Goal: Transaction & Acquisition: Download file/media

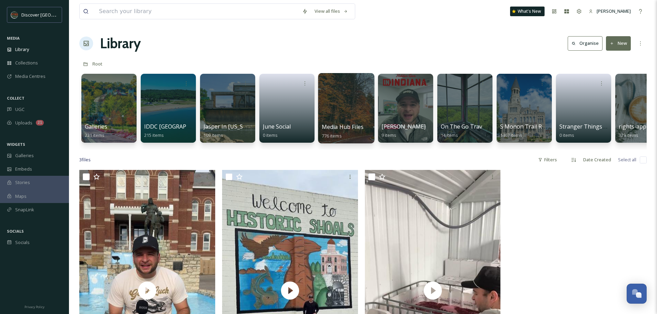
click at [346, 106] on div at bounding box center [346, 108] width 56 height 70
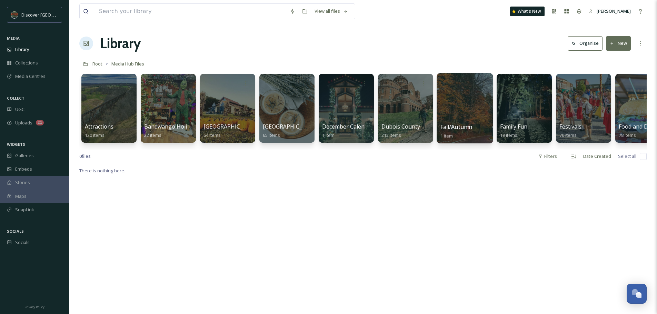
click at [456, 112] on div at bounding box center [464, 108] width 56 height 70
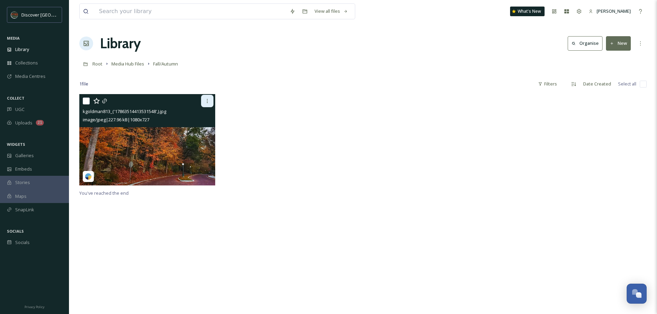
click at [209, 100] on icon at bounding box center [207, 101] width 6 height 6
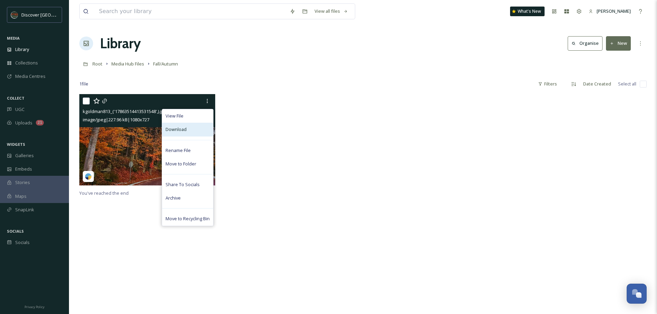
click at [186, 128] on div "Download" at bounding box center [187, 129] width 51 height 13
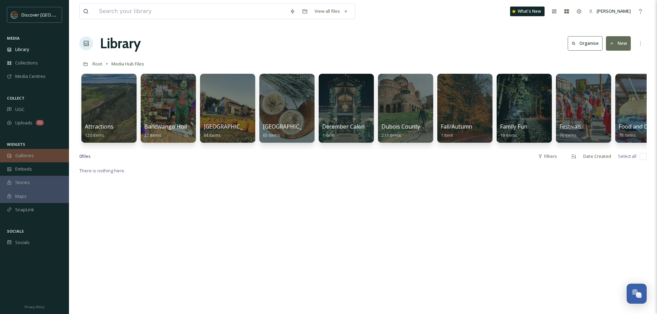
click at [33, 153] on div "Galleries" at bounding box center [34, 155] width 69 height 13
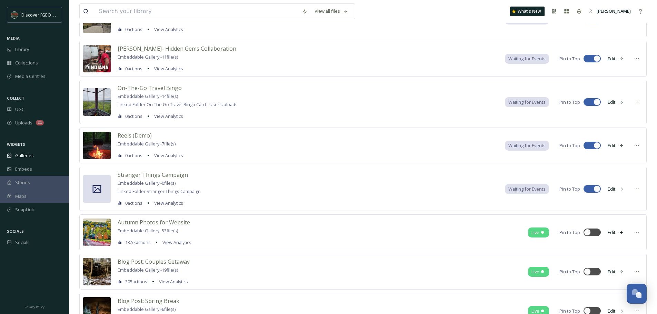
scroll to position [208, 0]
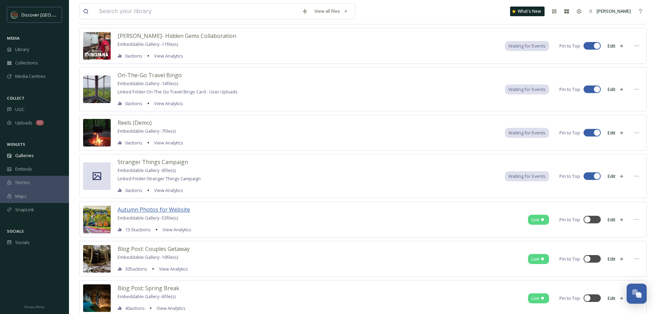
click at [154, 209] on span "Autumn Photos for Website" at bounding box center [154, 210] width 72 height 8
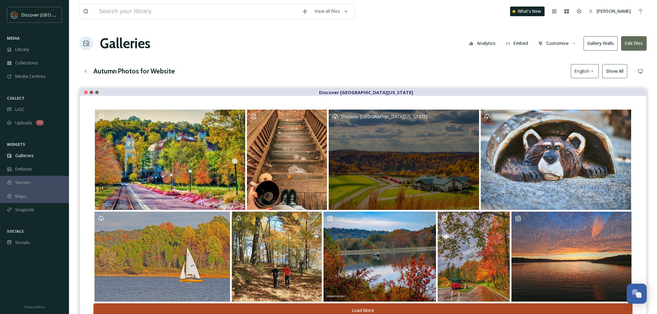
click at [458, 130] on div "Discover [GEOGRAPHIC_DATA][US_STATE]" at bounding box center [404, 160] width 150 height 100
click at [446, 144] on div "Discover [GEOGRAPHIC_DATA][US_STATE]" at bounding box center [404, 160] width 150 height 100
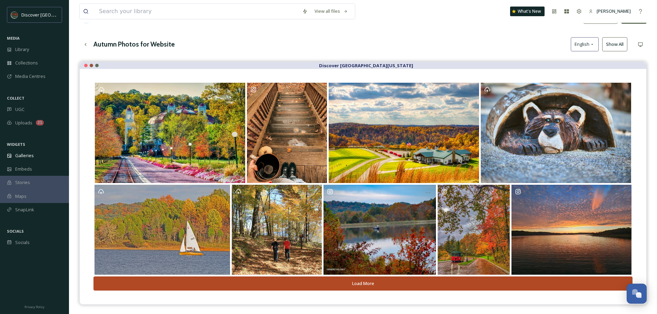
scroll to position [46, 0]
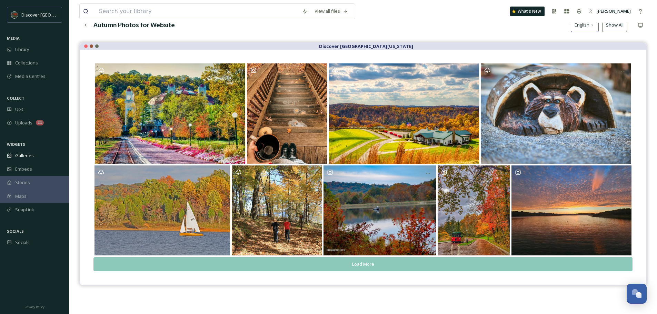
click at [355, 268] on button "Load More" at bounding box center [362, 264] width 539 height 14
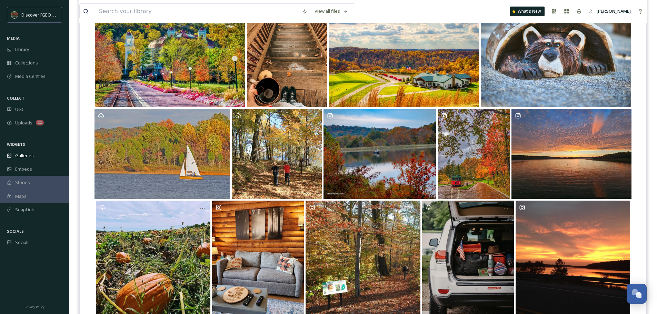
scroll to position [144, 0]
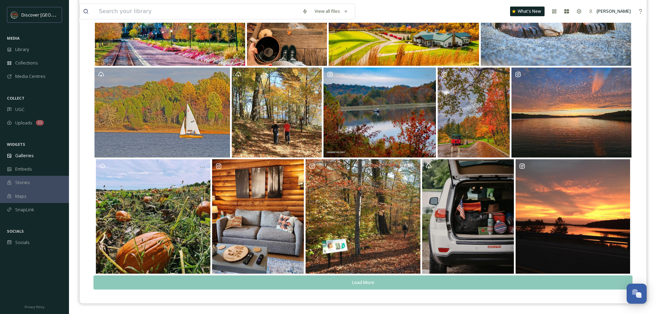
click at [391, 286] on button "Load More" at bounding box center [362, 282] width 539 height 14
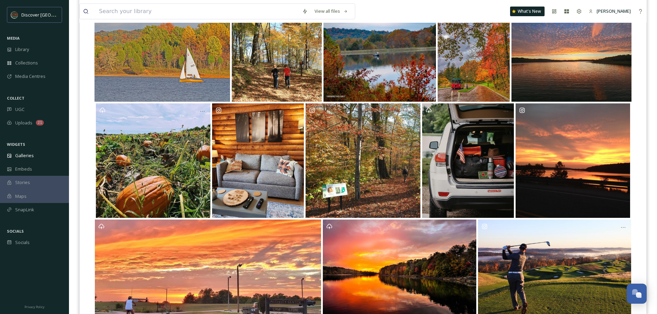
scroll to position [195, 0]
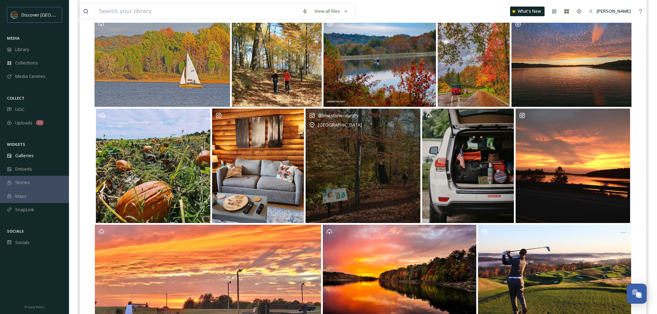
click at [401, 124] on div "[GEOGRAPHIC_DATA]" at bounding box center [363, 125] width 108 height 8
drag, startPoint x: 401, startPoint y: 124, endPoint x: 373, endPoint y: 163, distance: 47.7
click at [373, 163] on div "@ limestonecountry [GEOGRAPHIC_DATA]" at bounding box center [362, 166] width 115 height 115
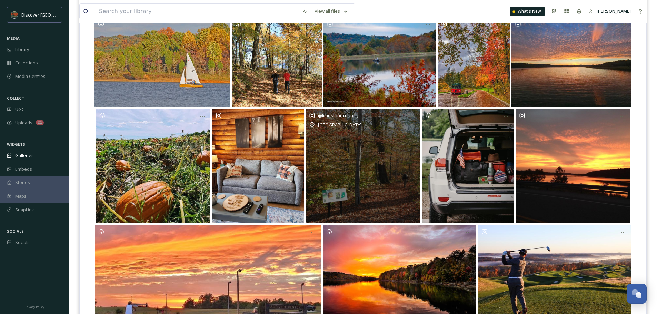
click at [357, 168] on div "@ limestonecountry [GEOGRAPHIC_DATA]" at bounding box center [362, 166] width 115 height 115
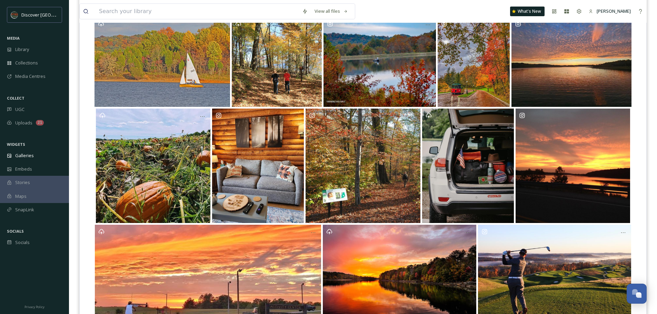
scroll to position [248, 0]
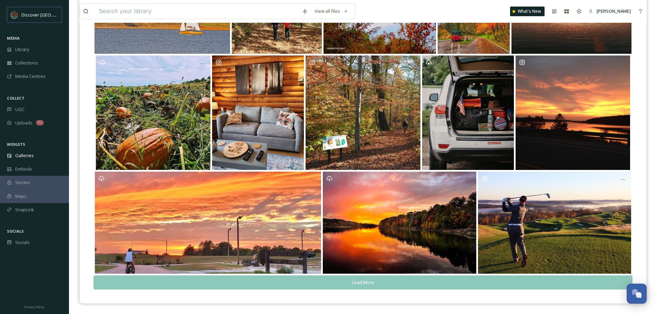
click at [411, 283] on button "Load More" at bounding box center [362, 282] width 539 height 14
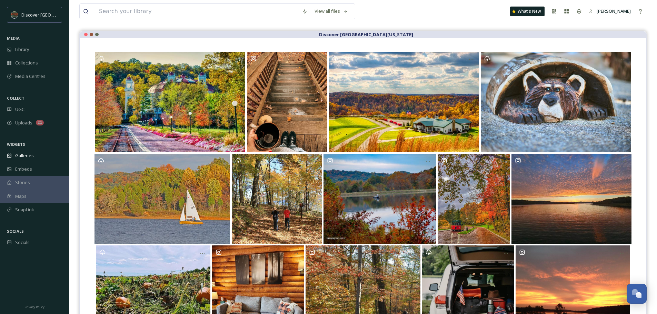
scroll to position [0, 0]
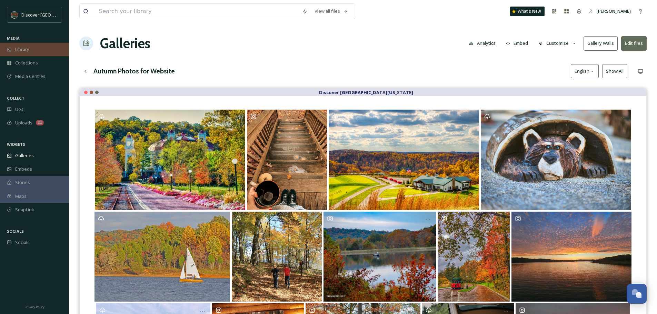
click at [26, 52] on span "Library" at bounding box center [22, 49] width 14 height 7
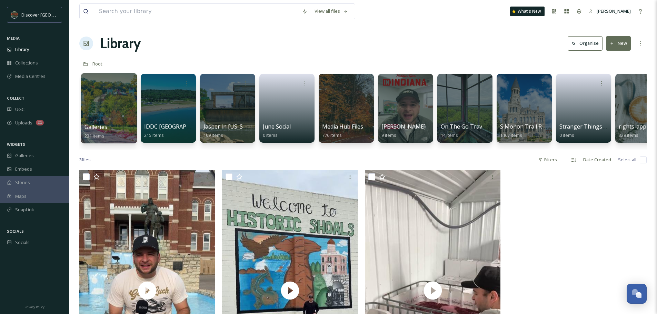
click at [115, 97] on div at bounding box center [109, 108] width 56 height 70
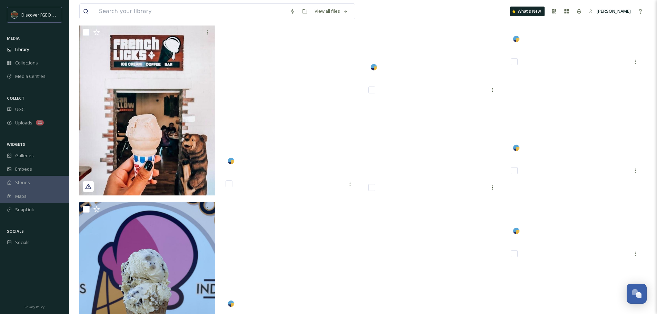
scroll to position [4510, 0]
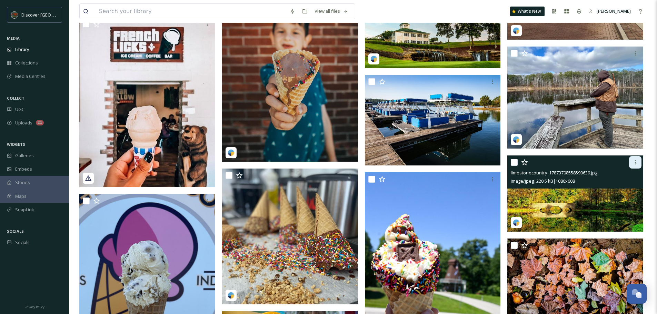
click at [636, 161] on icon at bounding box center [635, 163] width 6 height 6
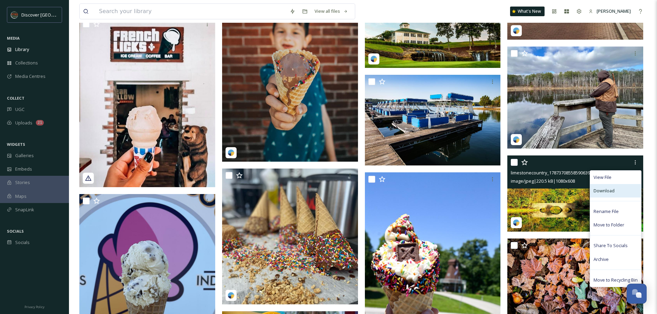
click at [613, 190] on span "Download" at bounding box center [603, 191] width 21 height 7
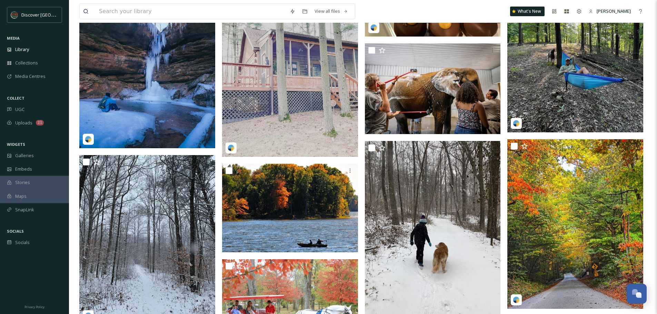
scroll to position [5199, 0]
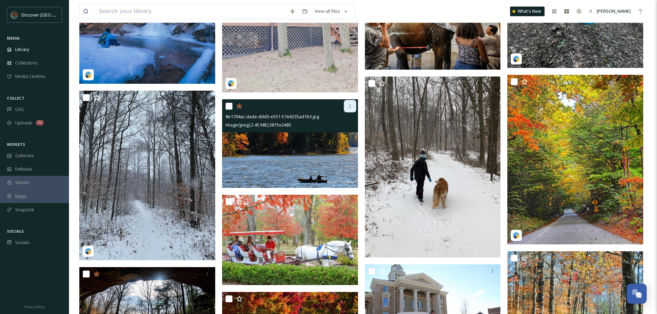
click at [350, 108] on icon at bounding box center [349, 106] width 1 height 4
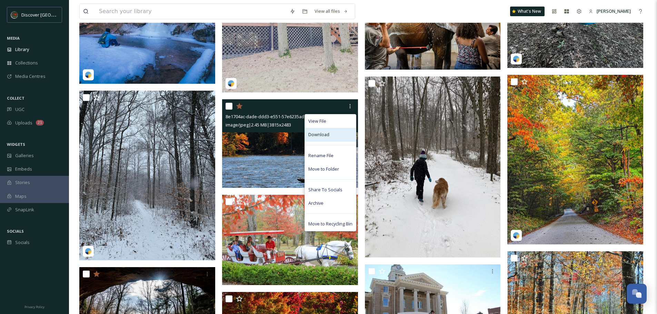
click at [327, 133] on span "Download" at bounding box center [318, 134] width 21 height 7
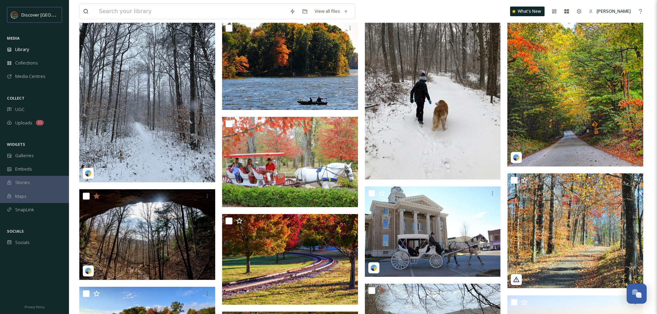
scroll to position [5319, 0]
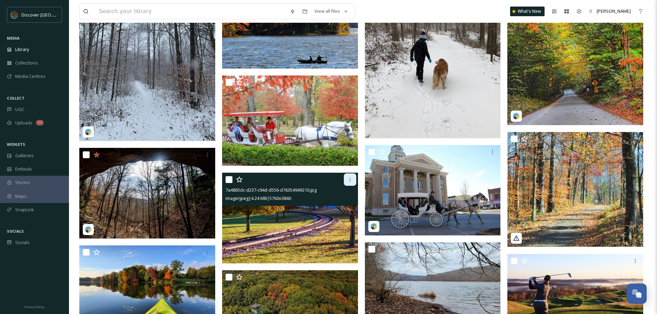
click at [352, 181] on icon at bounding box center [350, 180] width 6 height 6
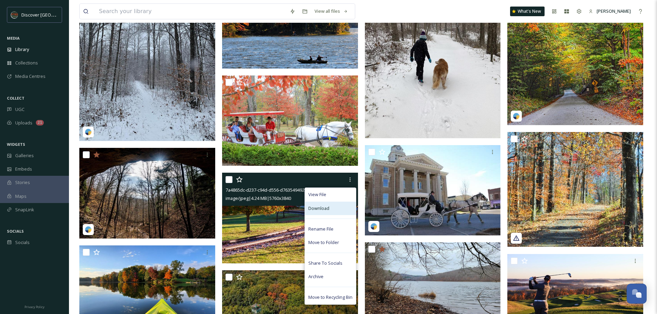
click at [319, 210] on span "Download" at bounding box center [318, 208] width 21 height 7
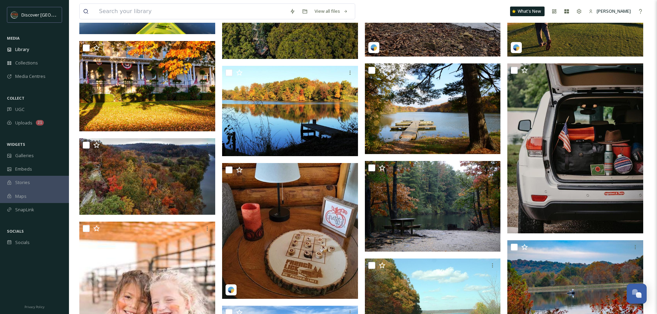
scroll to position [5613, 0]
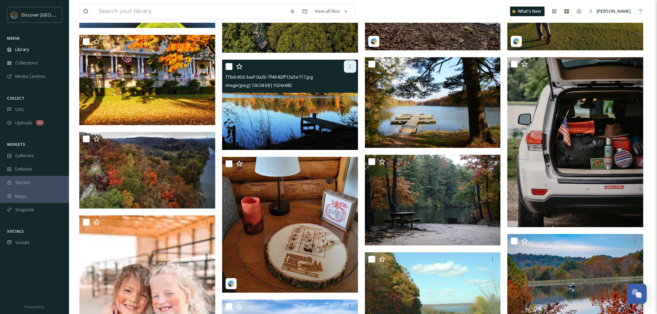
click at [347, 67] on icon at bounding box center [350, 67] width 6 height 6
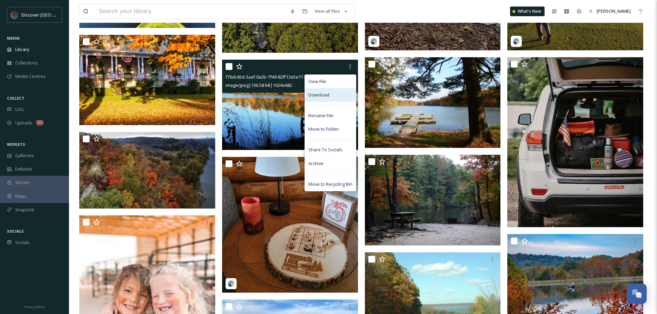
click at [328, 96] on span "Download" at bounding box center [318, 95] width 21 height 7
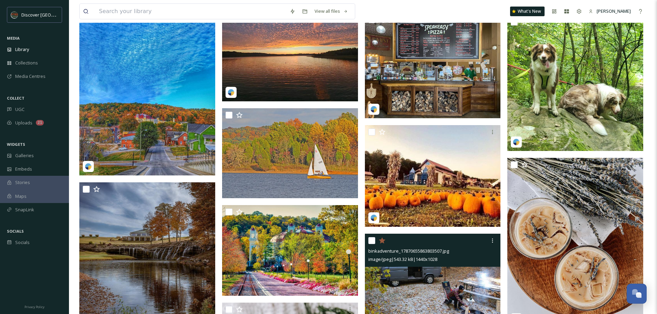
scroll to position [6187, 0]
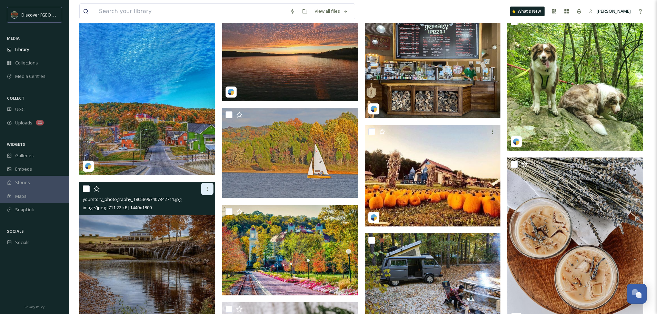
click at [206, 187] on icon at bounding box center [207, 189] width 6 height 6
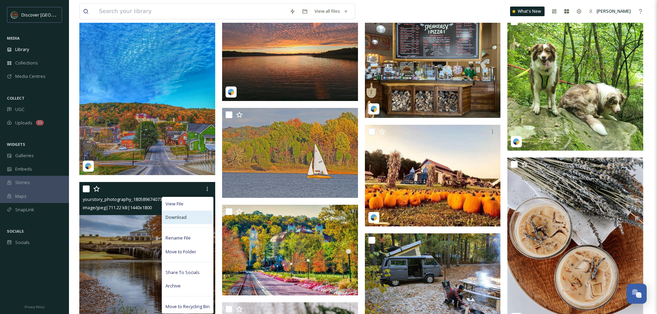
click at [182, 219] on span "Download" at bounding box center [175, 217] width 21 height 7
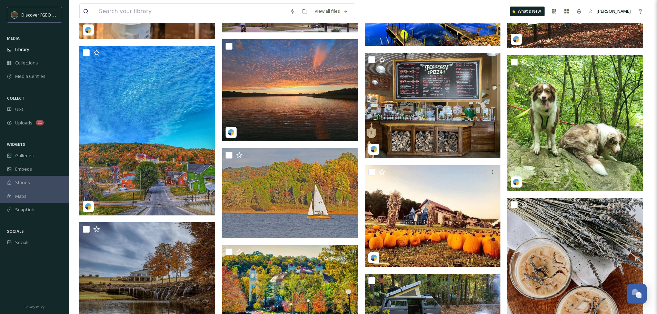
scroll to position [6146, 0]
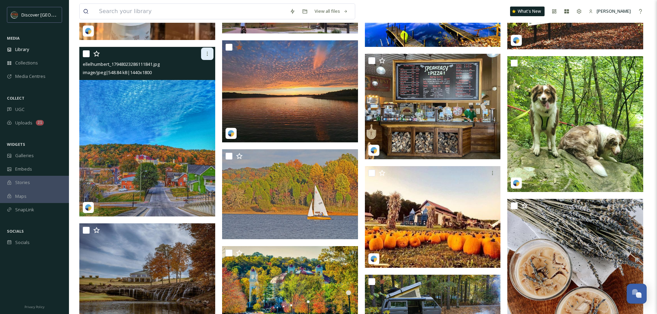
click at [211, 51] on div at bounding box center [207, 54] width 12 height 12
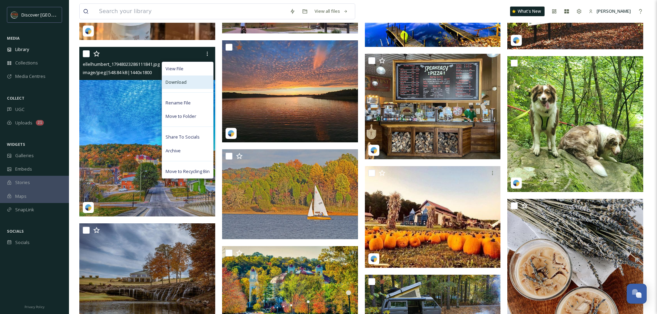
click at [180, 84] on span "Download" at bounding box center [175, 82] width 21 height 7
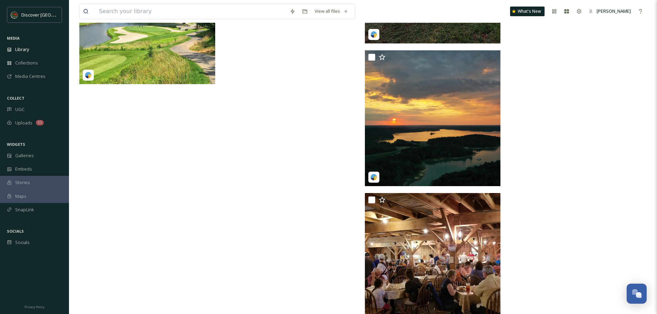
scroll to position [7767, 0]
